Goal: Information Seeking & Learning: Compare options

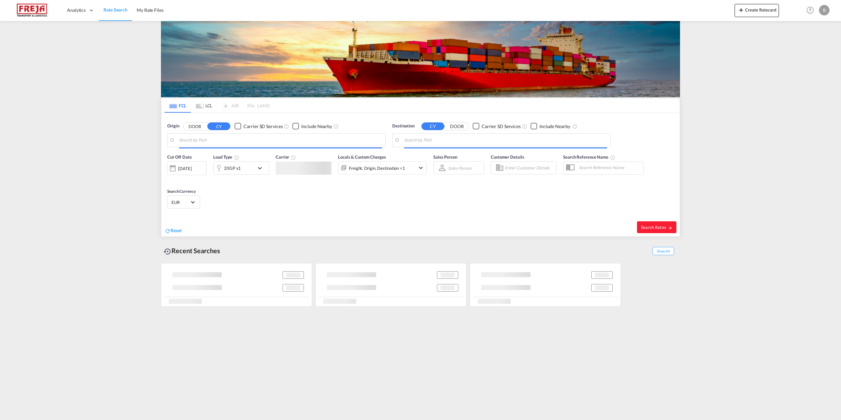
type input "Izmir, TRIZM"
type input "[GEOGRAPHIC_DATA] ([GEOGRAPHIC_DATA]), DKCPH"
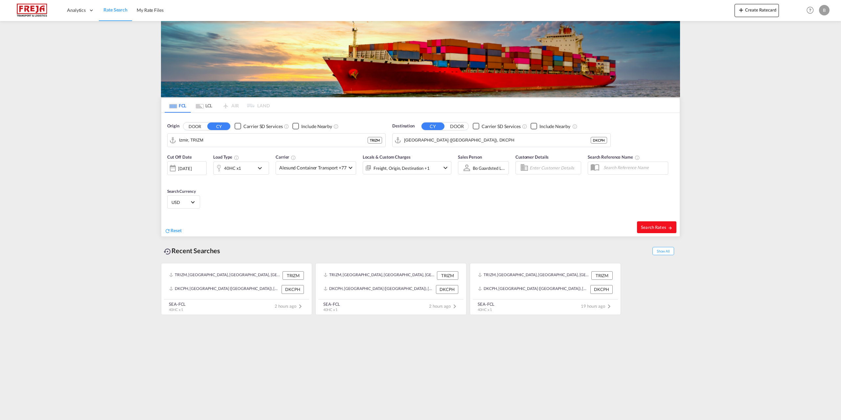
click at [654, 227] on span "Search Rates" at bounding box center [657, 227] width 32 height 5
type input "TRIZM to DKCPH / [DATE]"
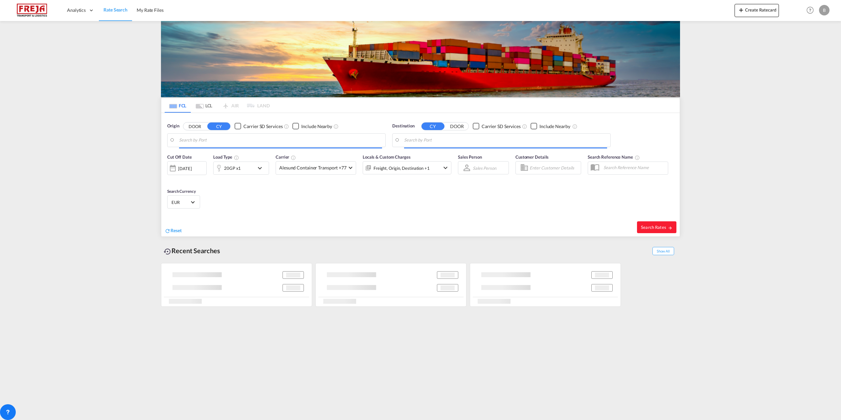
type input "Izmir, TRIZM"
type input "[GEOGRAPHIC_DATA] ([GEOGRAPHIC_DATA]), DKCPH"
